Goal: Task Accomplishment & Management: Manage account settings

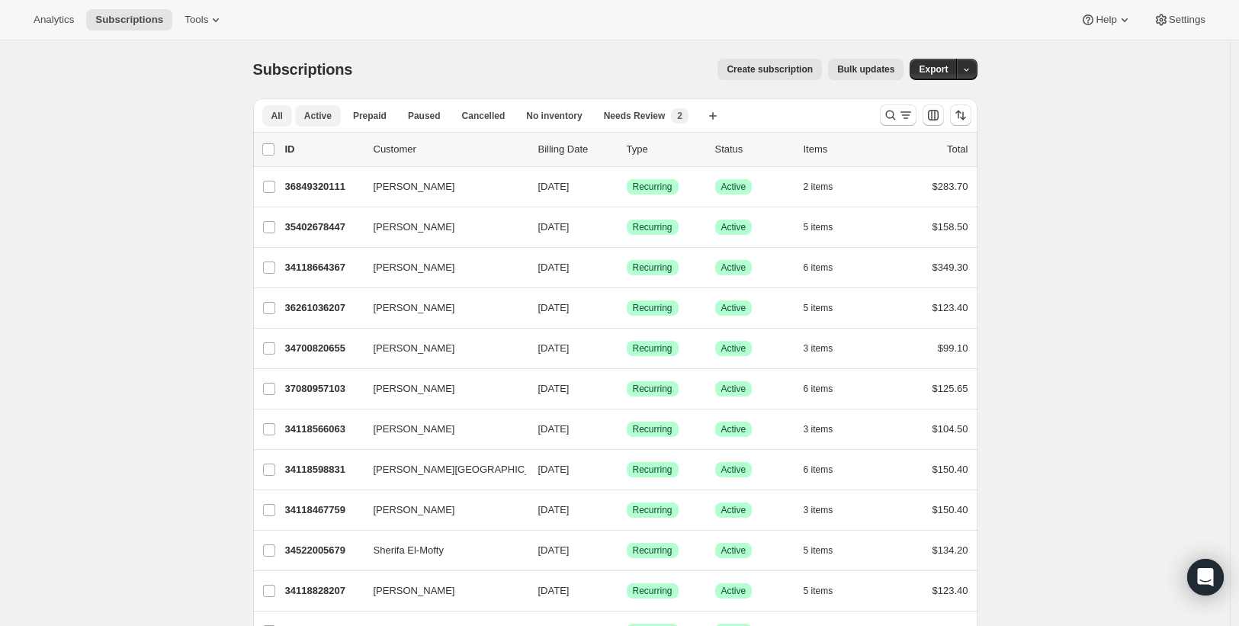
click at [317, 116] on span "Active" at bounding box center [317, 116] width 27 height 12
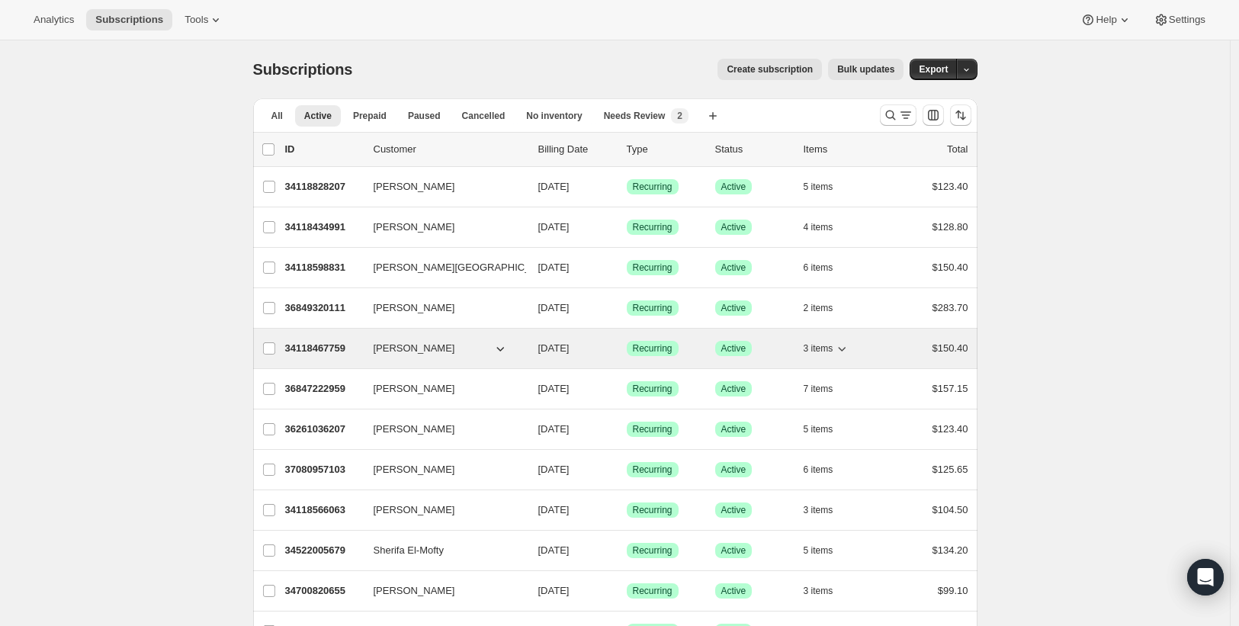
click at [336, 352] on p "34118467759" at bounding box center [323, 348] width 76 height 15
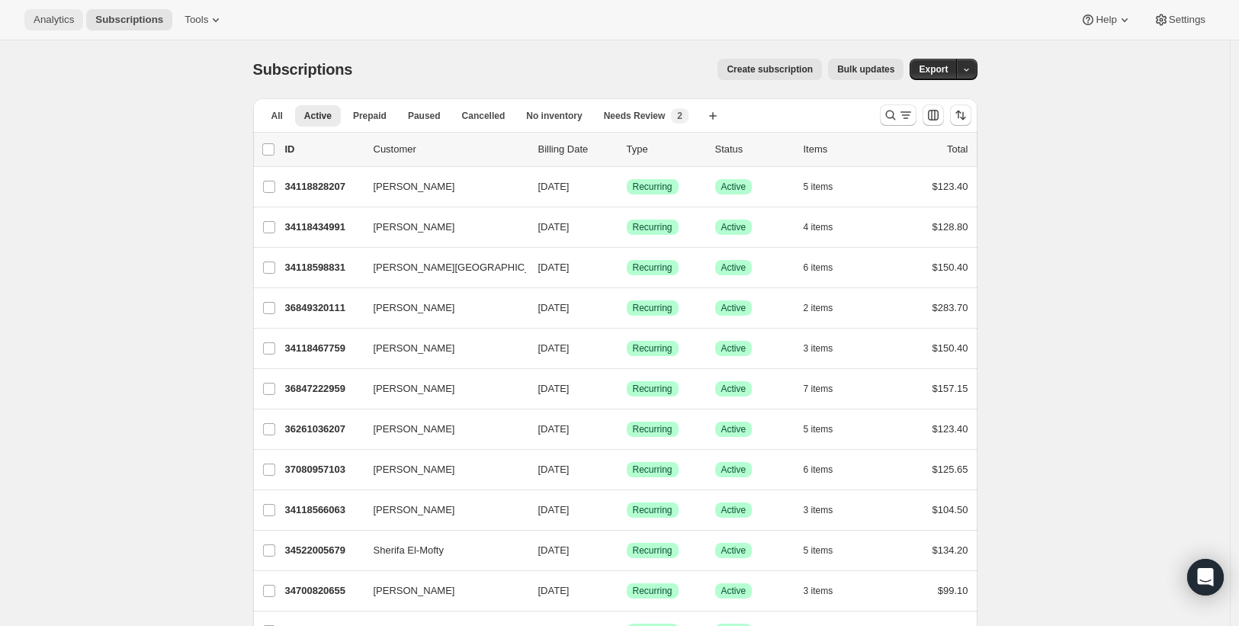
click at [47, 24] on span "Analytics" at bounding box center [54, 20] width 40 height 12
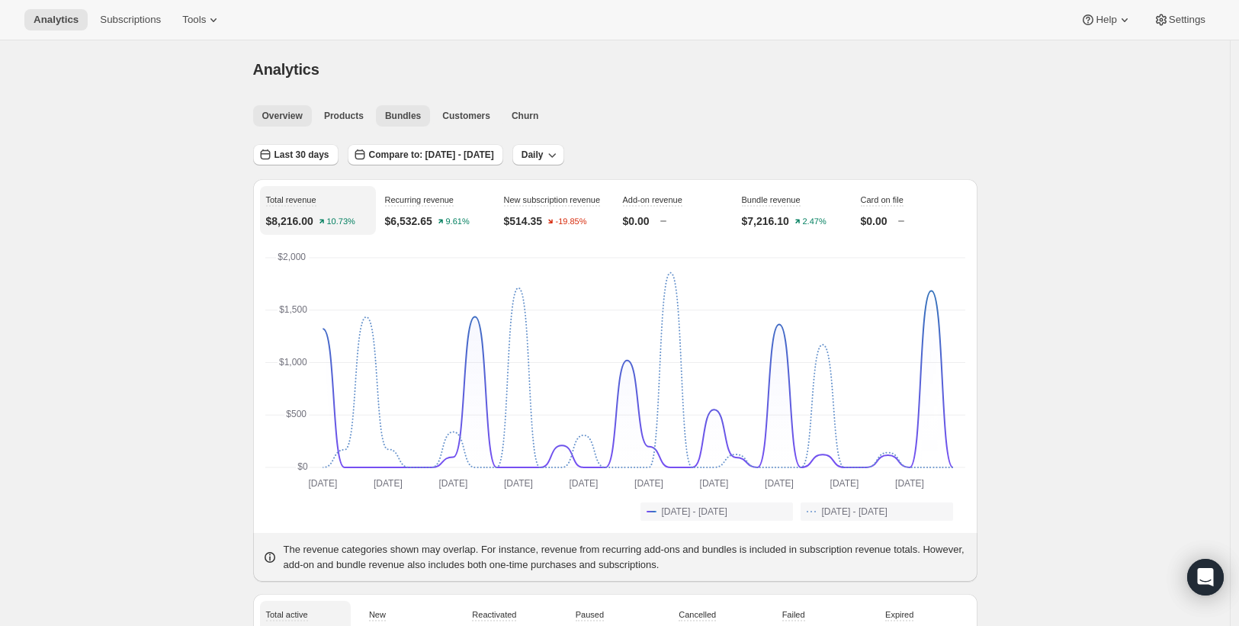
click at [394, 116] on span "Bundles" at bounding box center [403, 116] width 36 height 12
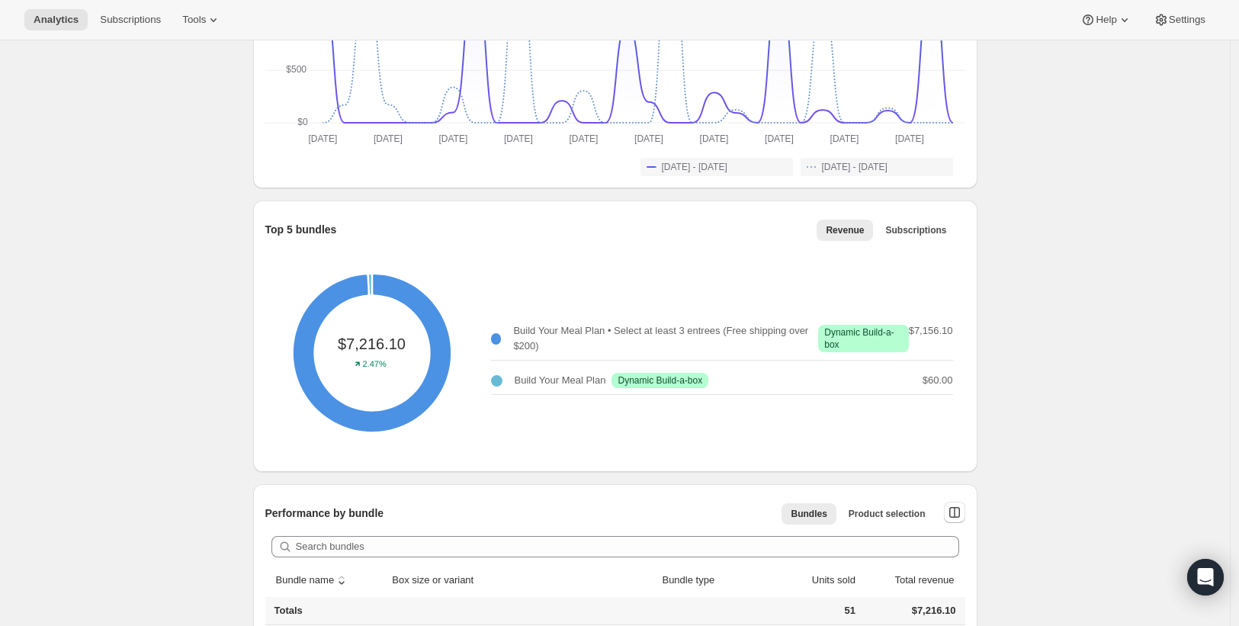
scroll to position [574, 0]
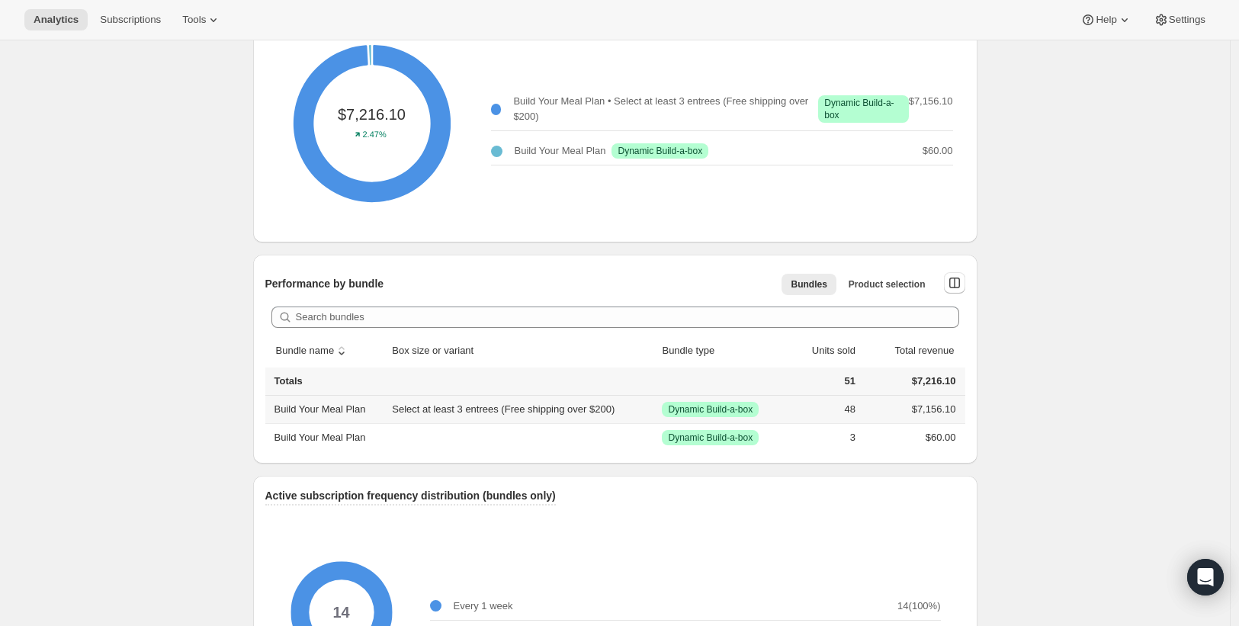
click at [432, 412] on td "Select at least 3 entrees (Free shipping over $200)" at bounding box center [522, 409] width 270 height 27
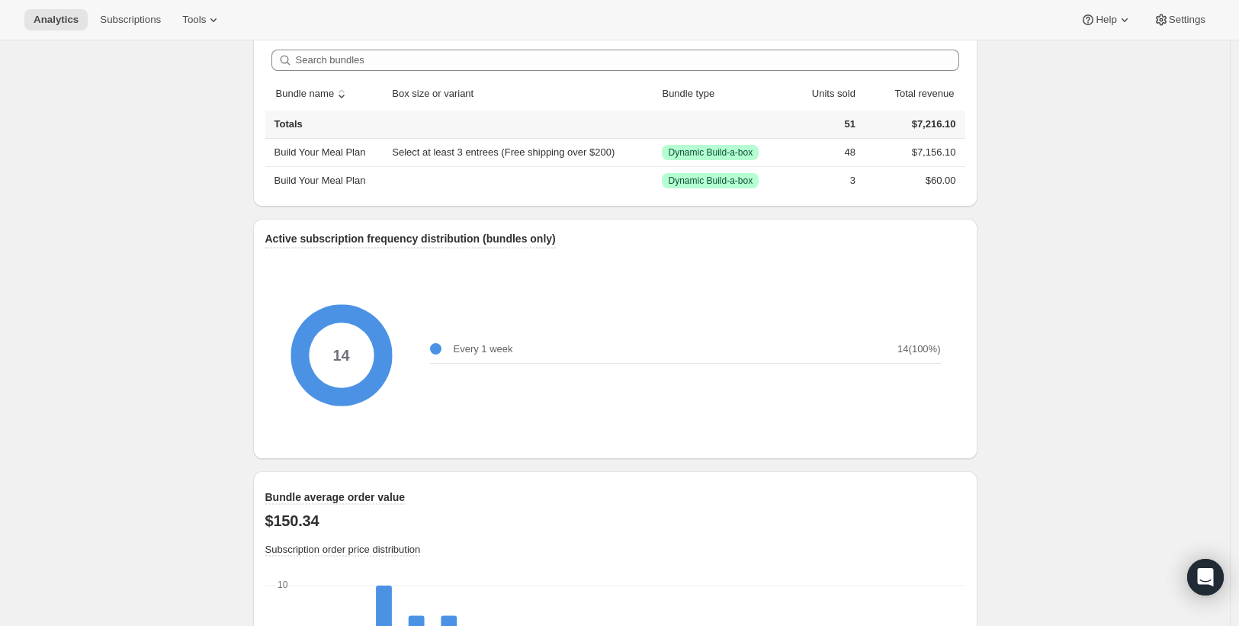
scroll to position [721, 0]
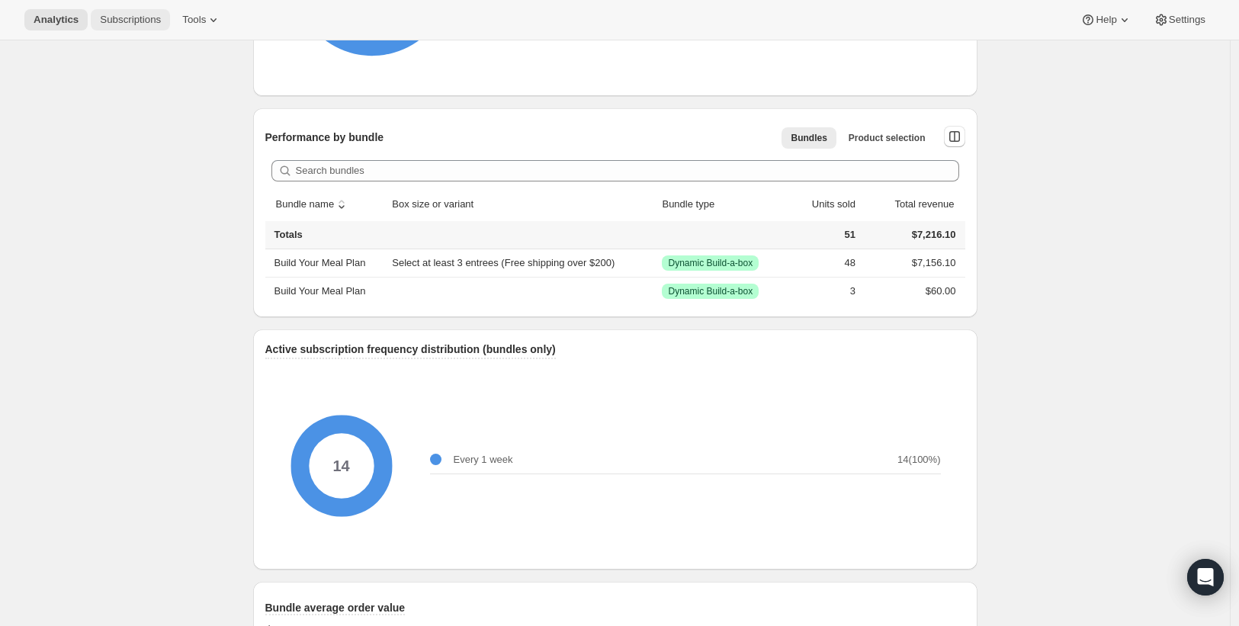
click at [104, 14] on span "Subscriptions" at bounding box center [130, 20] width 61 height 12
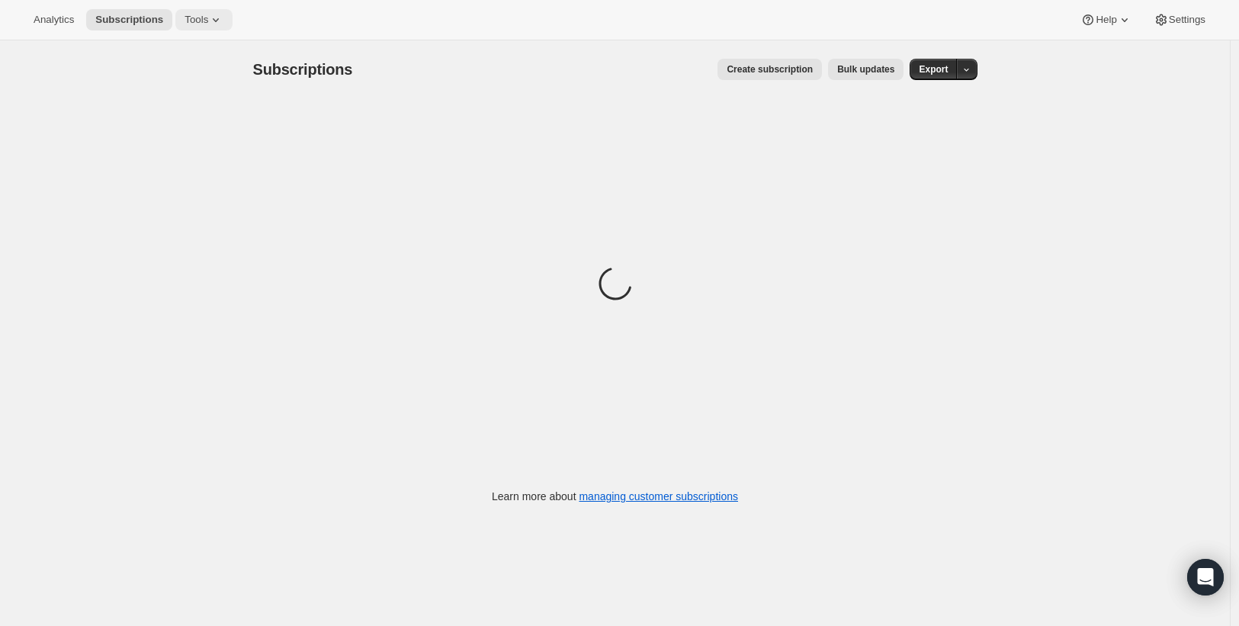
click at [201, 24] on span "Tools" at bounding box center [197, 20] width 24 height 12
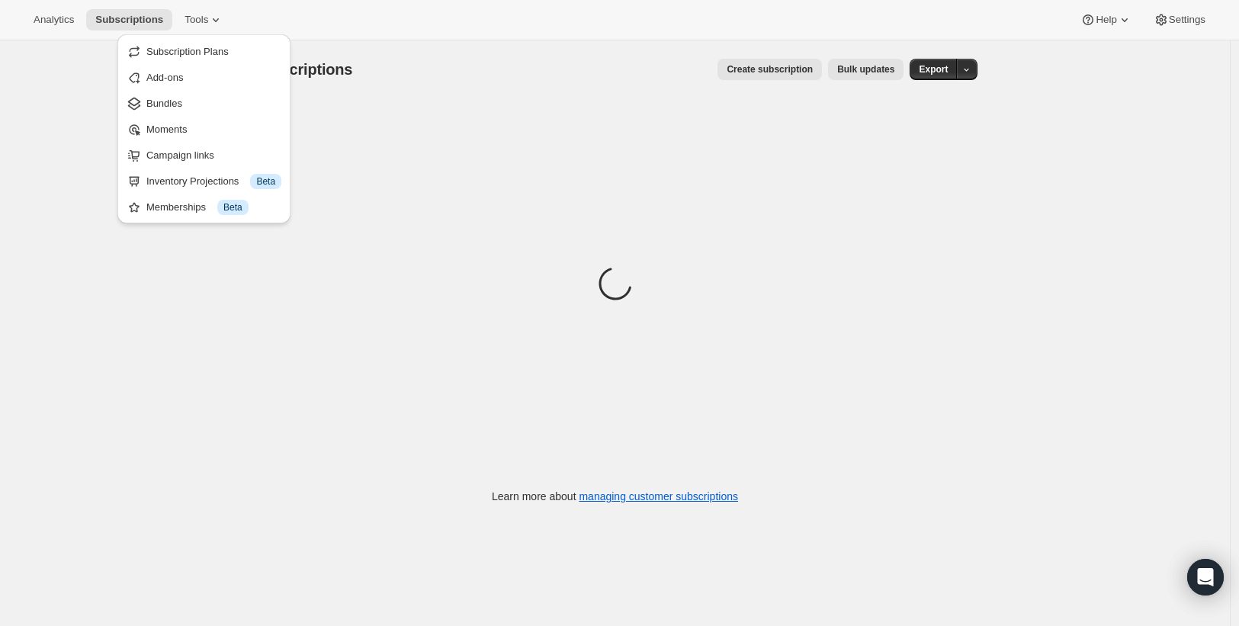
click at [207, 50] on span "Subscription Plans" at bounding box center [187, 51] width 82 height 11
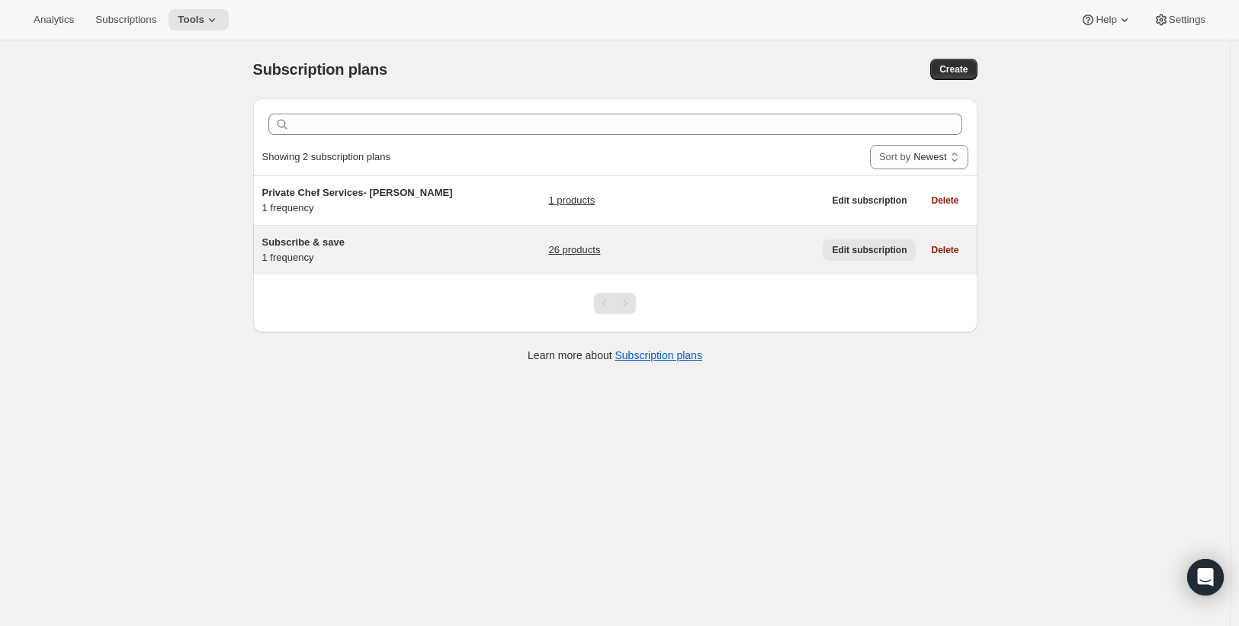
click at [836, 249] on span "Edit subscription" at bounding box center [869, 250] width 75 height 12
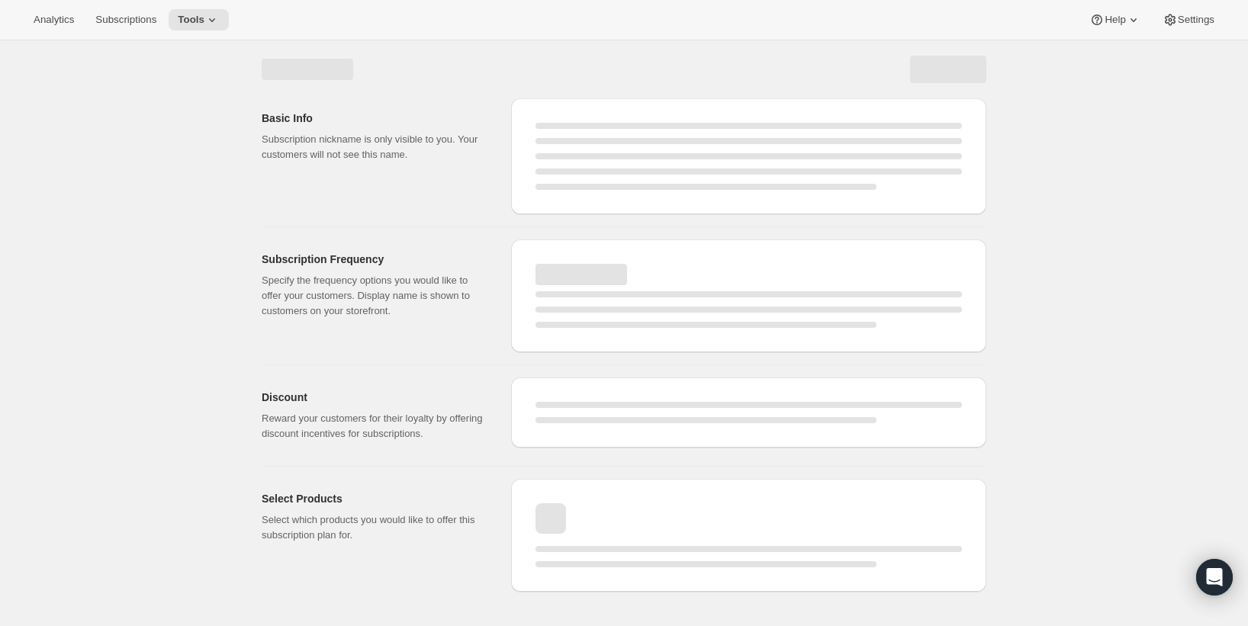
select select "WEEK"
select select "MONTH"
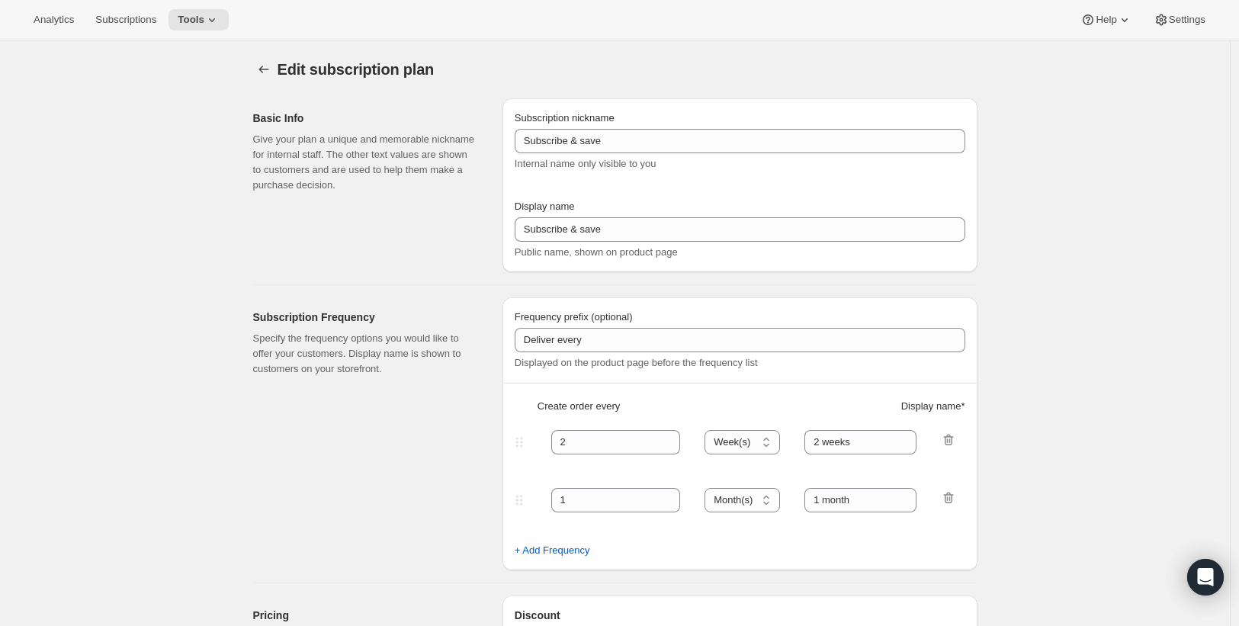
type input "Subscribe & Save 10%"
type input "1"
type input "Weekly Subscription (10% discount)"
type input "10"
type input "No obligation, modify, pause, or cancel your subscription anytime."
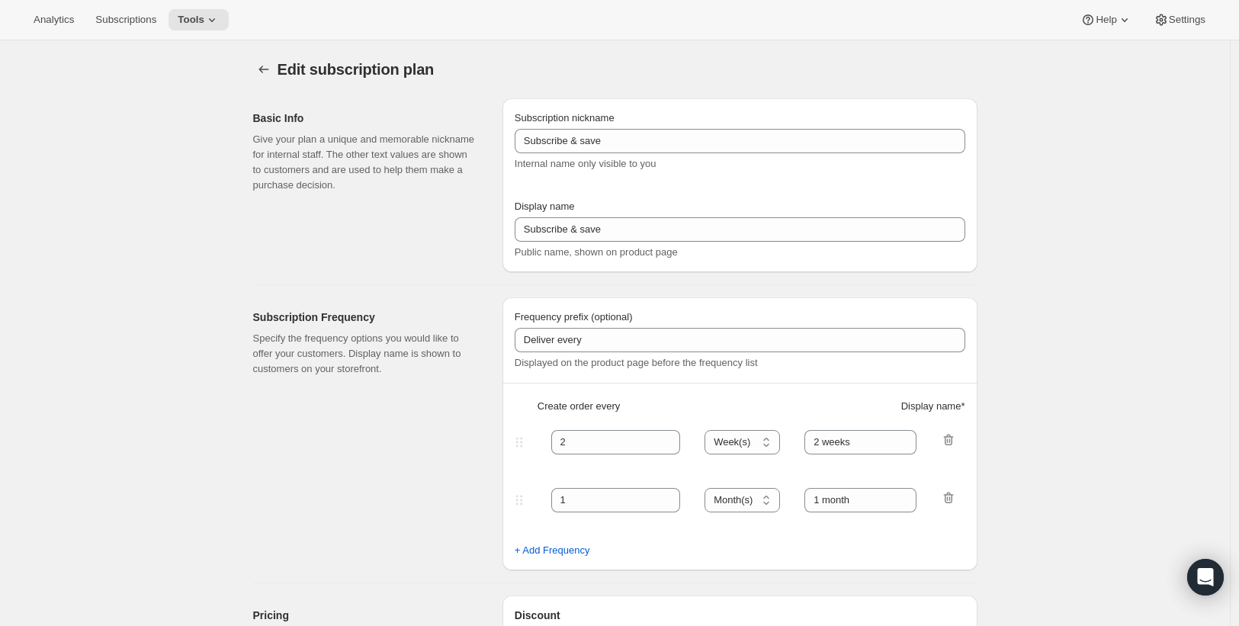
checkbox input "true"
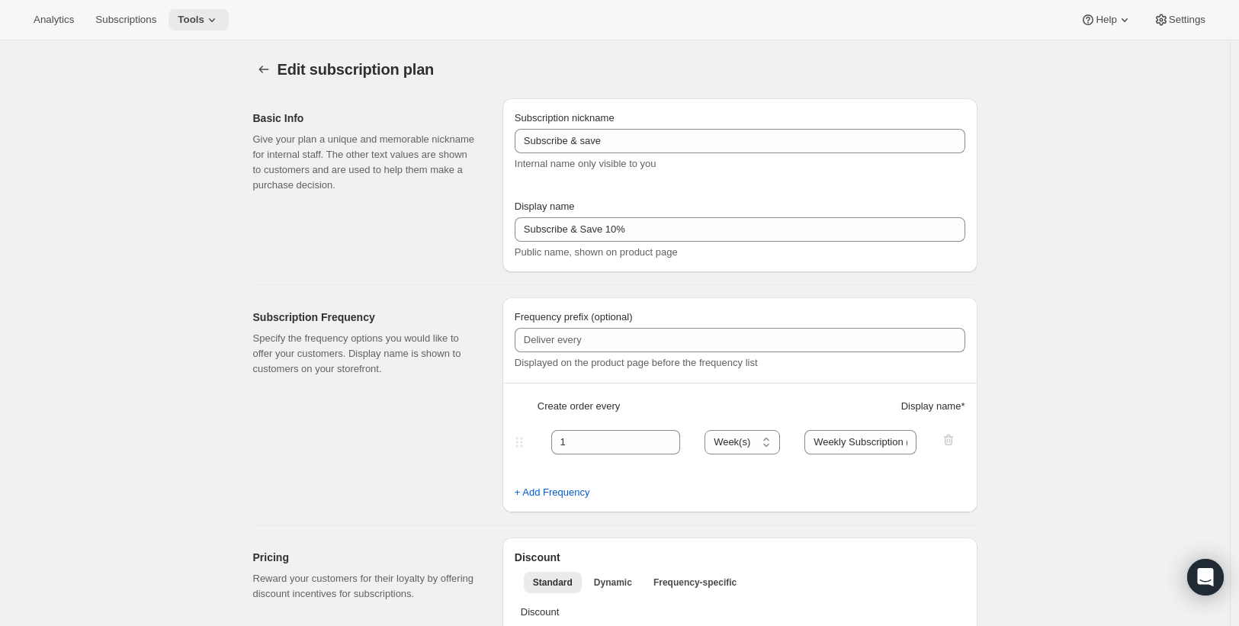
click at [220, 17] on icon at bounding box center [211, 19] width 15 height 15
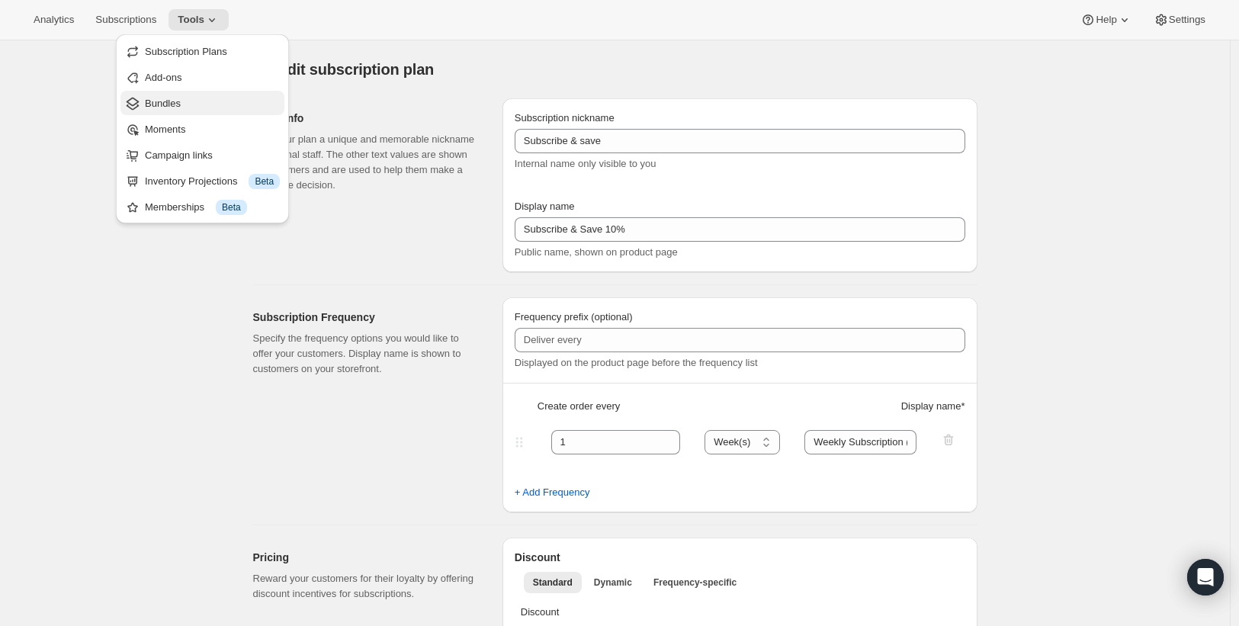
click at [179, 105] on span "Bundles" at bounding box center [163, 103] width 36 height 11
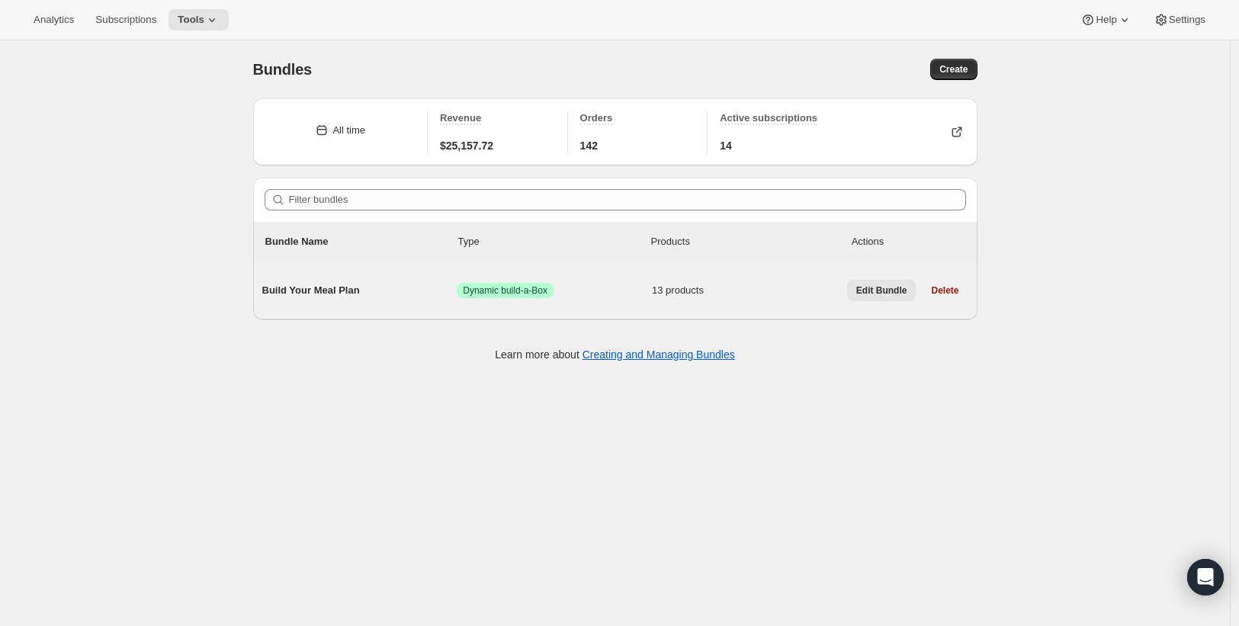
click at [871, 286] on span "Edit Bundle" at bounding box center [882, 290] width 51 height 12
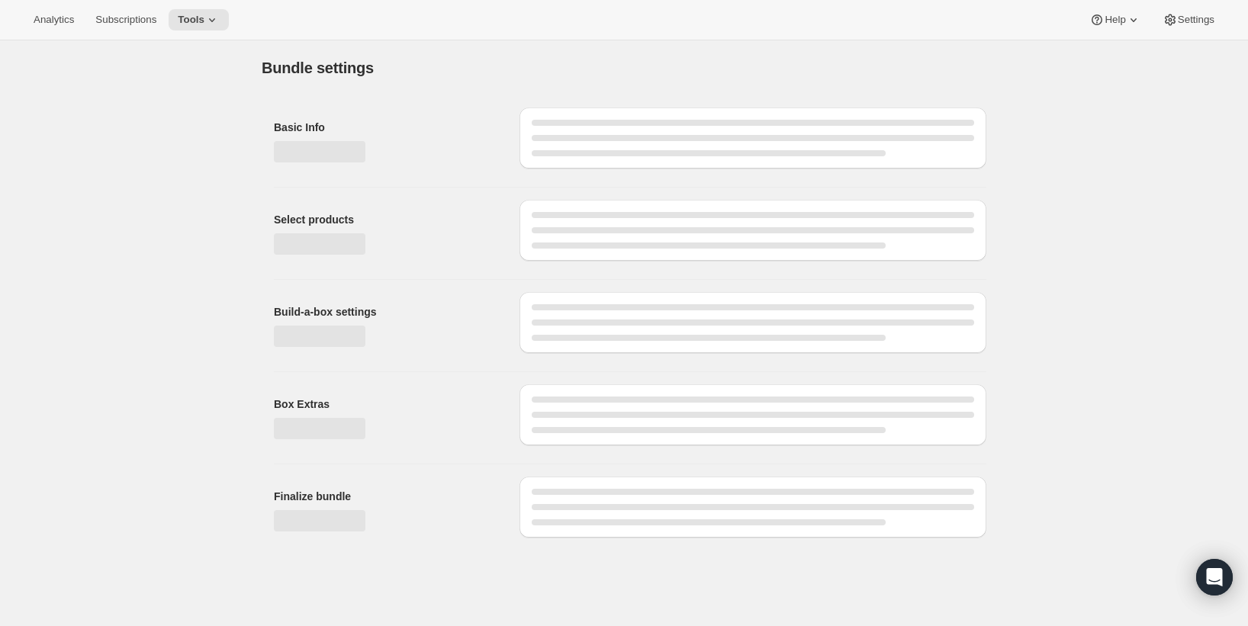
type input "Build Your Meal Plan"
radio input "true"
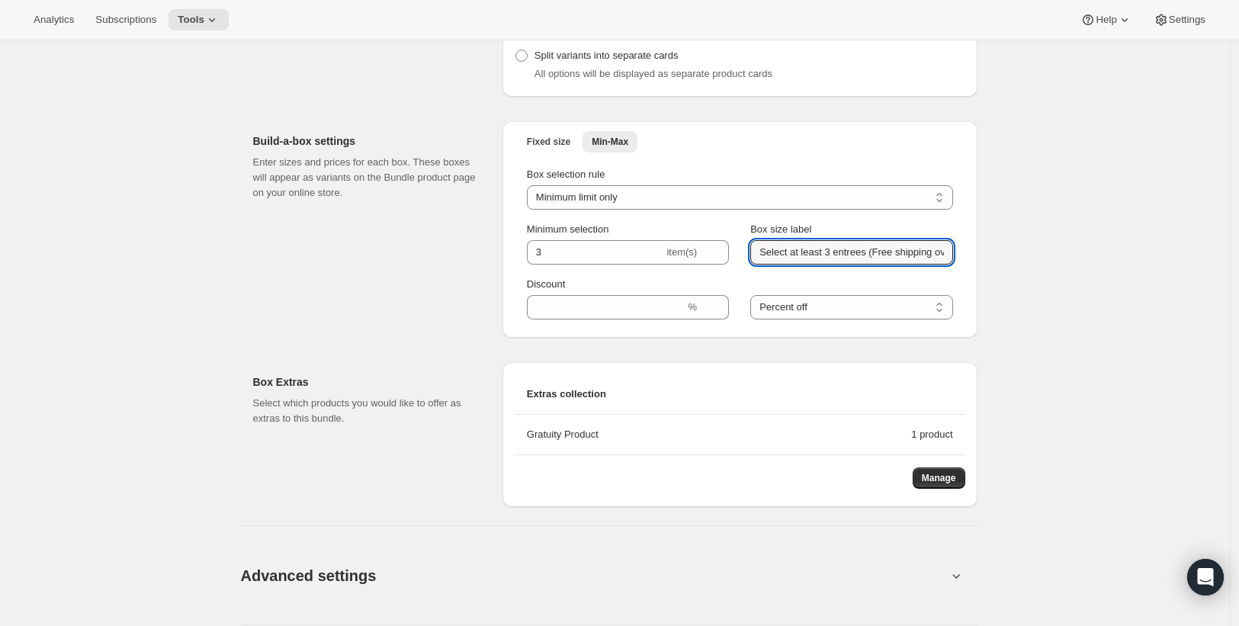
scroll to position [0, 53]
drag, startPoint x: 893, startPoint y: 256, endPoint x: 1062, endPoint y: 256, distance: 169.3
click at [899, 259] on input "Select at least 3 entrees (Free shipping over $200)" at bounding box center [851, 252] width 202 height 24
click at [896, 257] on input "Select at least 3 entrees (Free shipping over $200)" at bounding box center [851, 252] width 202 height 24
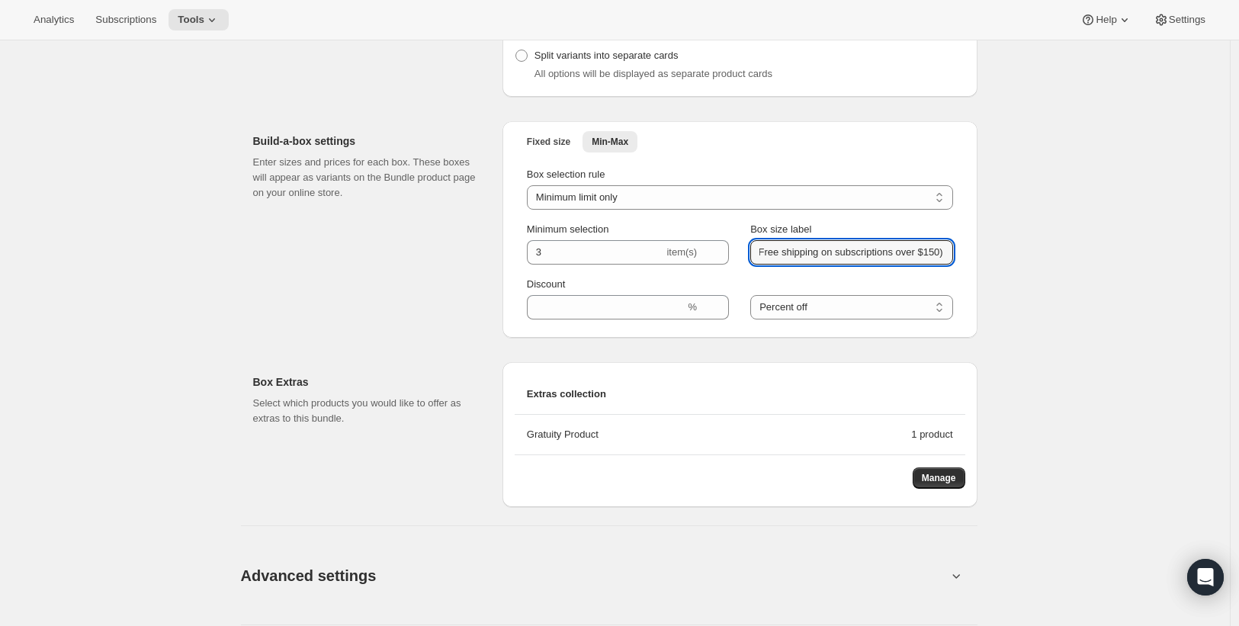
scroll to position [0, 129]
click at [898, 260] on input "Select at least 3 entrees (Free shipping on subscriptions over $150)" at bounding box center [851, 252] width 202 height 24
type input "Select at least 3 entrees (Free shipping on subscription orders over $150)"
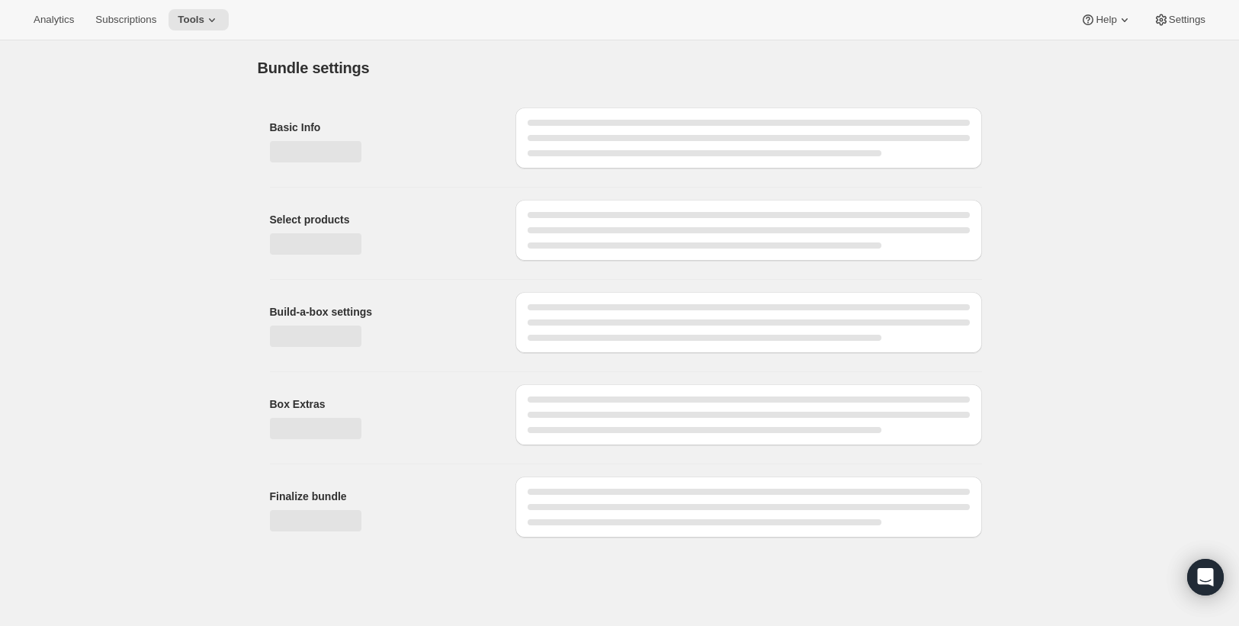
scroll to position [0, 0]
